Goal: Find specific page/section: Find specific page/section

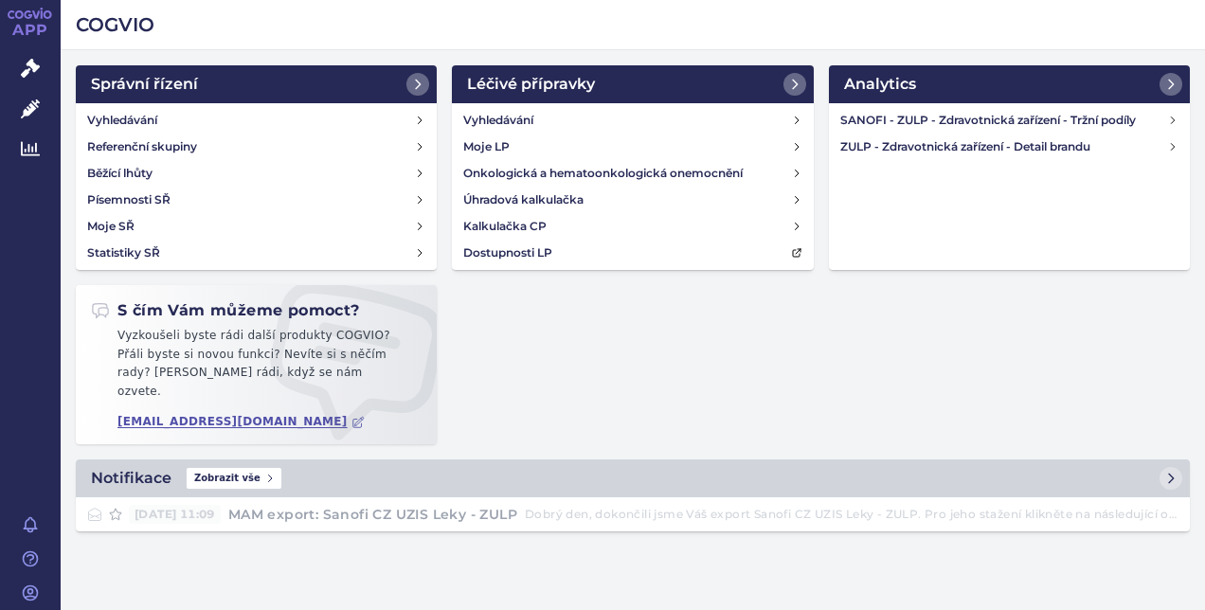
click at [28, 23] on link "APP" at bounding box center [30, 24] width 61 height 49
click at [998, 13] on h2 "COGVIO" at bounding box center [633, 24] width 1114 height 27
